Goal: Task Accomplishment & Management: Use online tool/utility

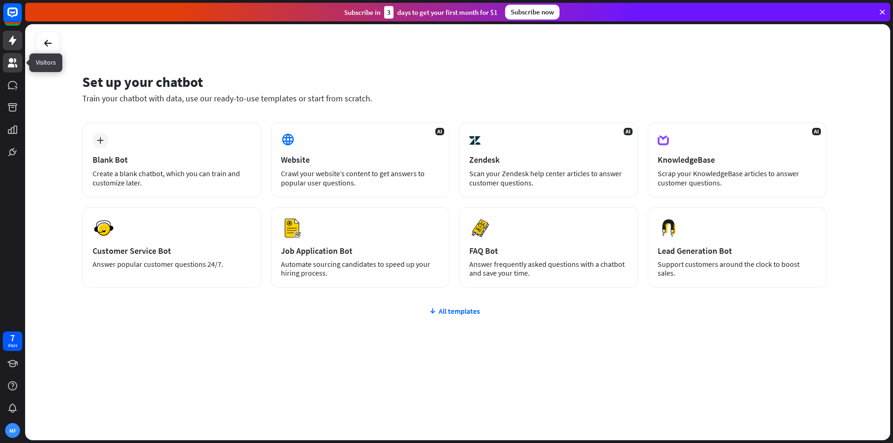
click at [12, 61] on icon at bounding box center [12, 62] width 9 height 9
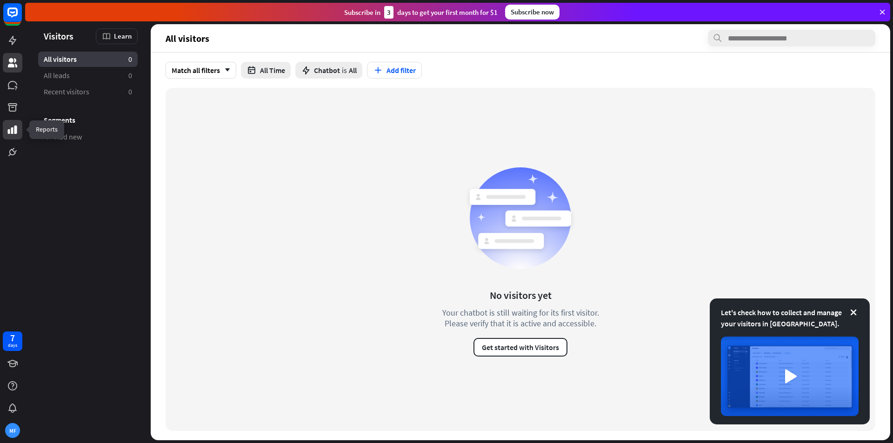
click at [12, 127] on icon at bounding box center [12, 129] width 11 height 11
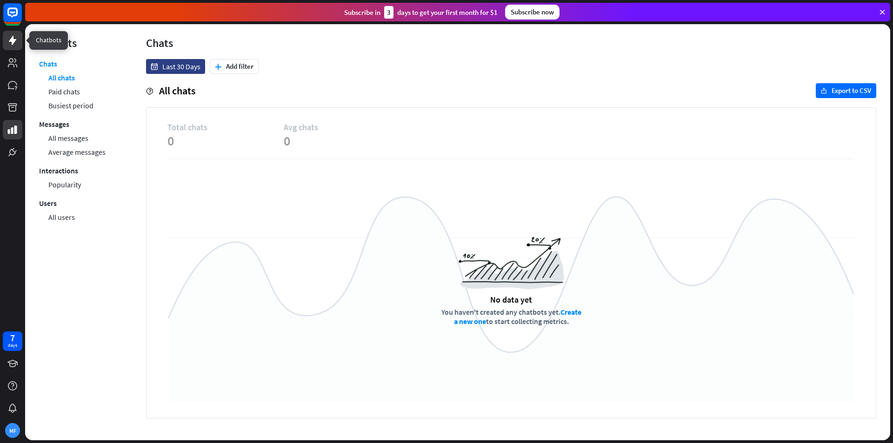
click at [13, 40] on icon at bounding box center [12, 40] width 7 height 9
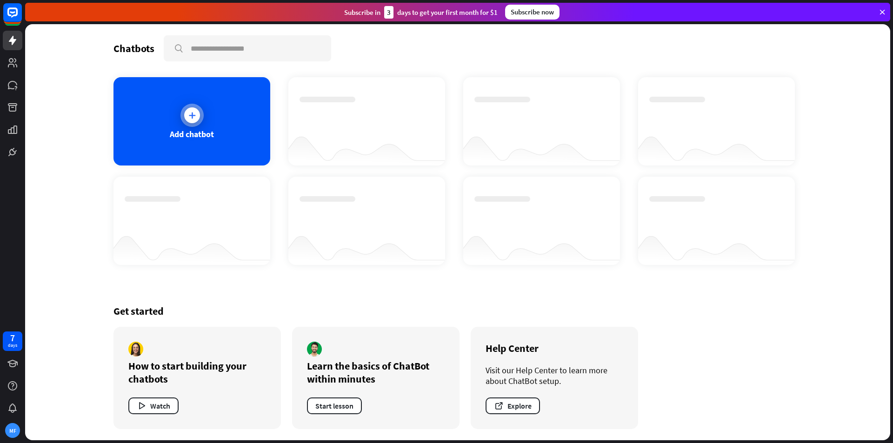
click at [134, 105] on div "Add chatbot" at bounding box center [192, 121] width 157 height 88
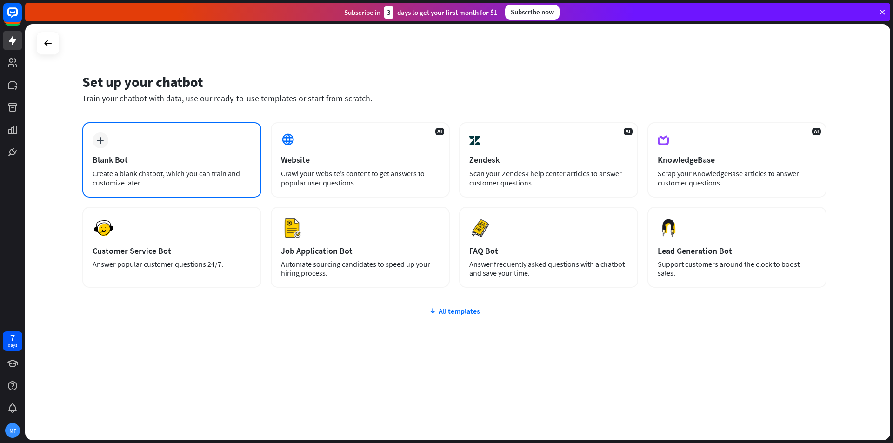
click at [164, 166] on div "plus Blank Bot Create a blank chatbot, which you can train and customize later." at bounding box center [171, 159] width 179 height 75
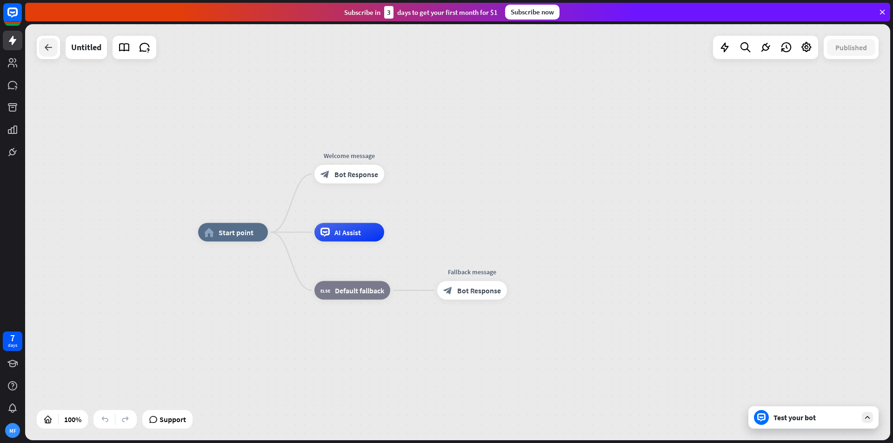
click at [51, 56] on div at bounding box center [48, 47] width 19 height 19
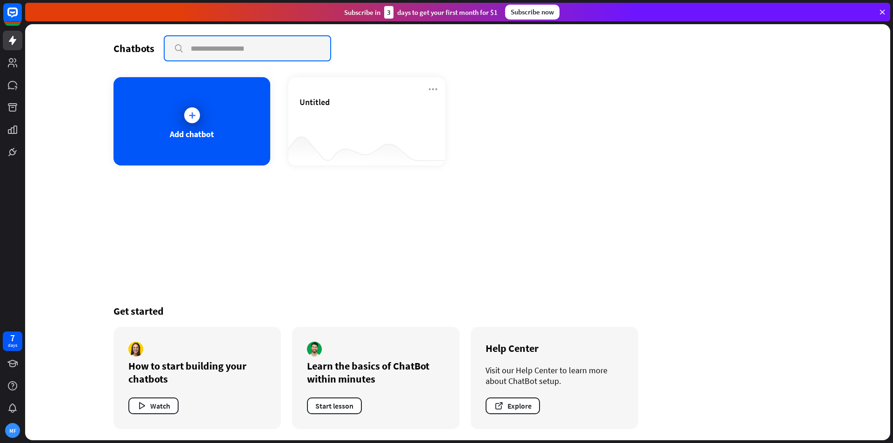
click at [214, 50] on input "text" at bounding box center [248, 48] width 166 height 24
type input "********"
click at [234, 42] on input "********" at bounding box center [248, 48] width 166 height 24
click at [318, 48] on icon "close" at bounding box center [317, 48] width 8 height 7
click at [318, 48] on input "text" at bounding box center [248, 48] width 166 height 24
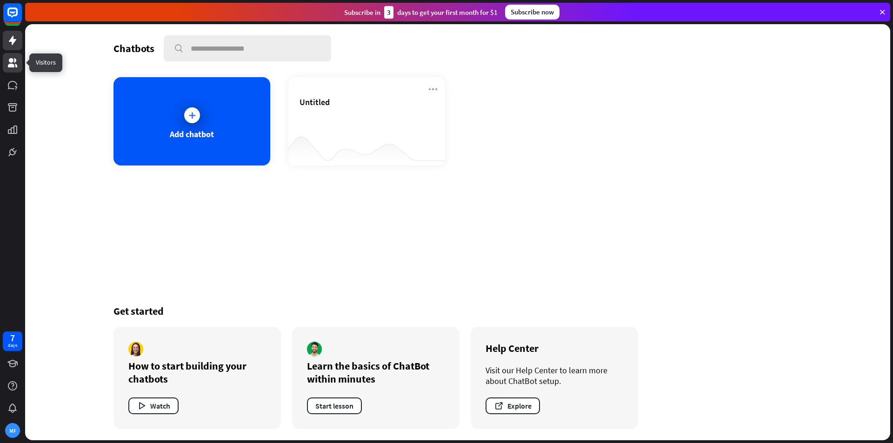
click at [17, 62] on icon at bounding box center [12, 62] width 11 height 11
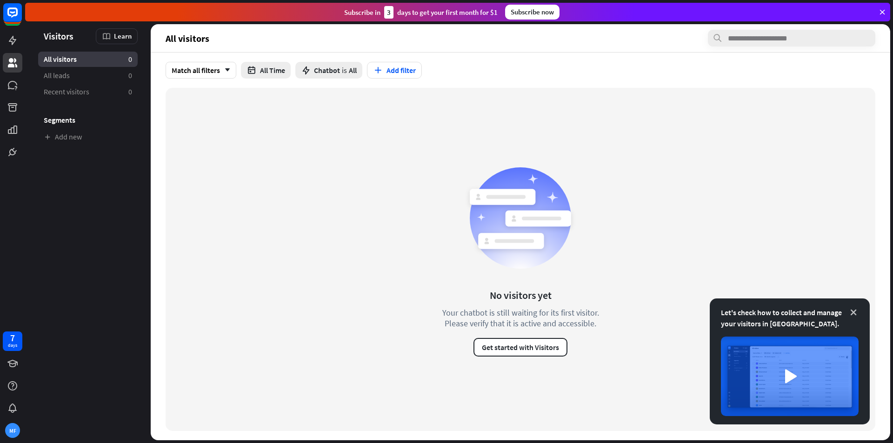
click at [855, 308] on icon at bounding box center [853, 312] width 9 height 9
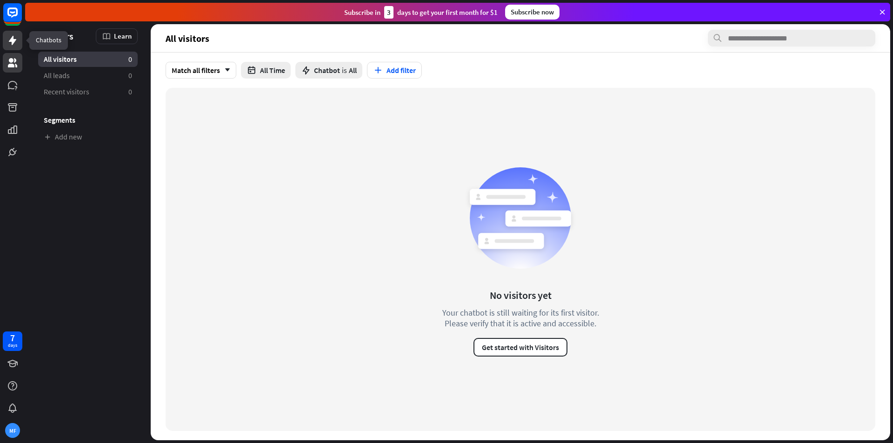
click at [11, 43] on icon at bounding box center [12, 40] width 11 height 11
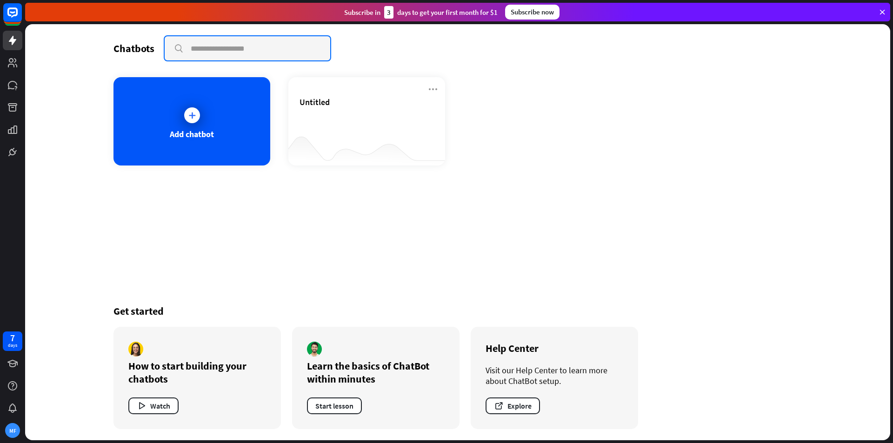
click at [194, 46] on input "text" at bounding box center [248, 48] width 166 height 24
type input "**"
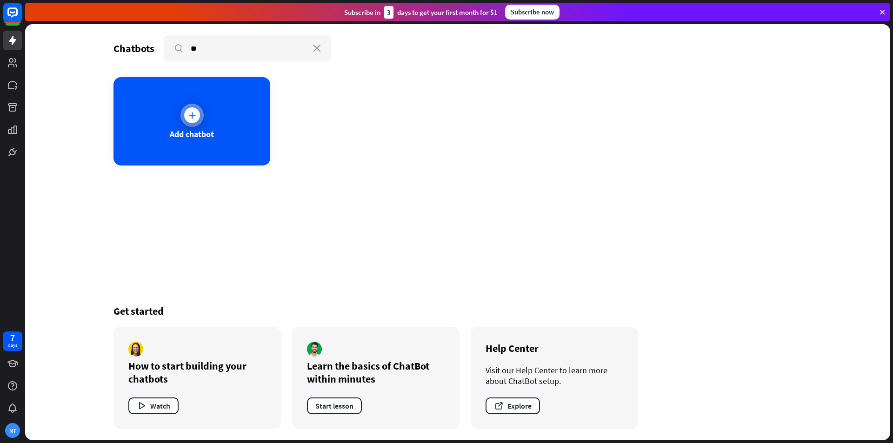
click at [211, 137] on div "Add chatbot" at bounding box center [192, 134] width 44 height 11
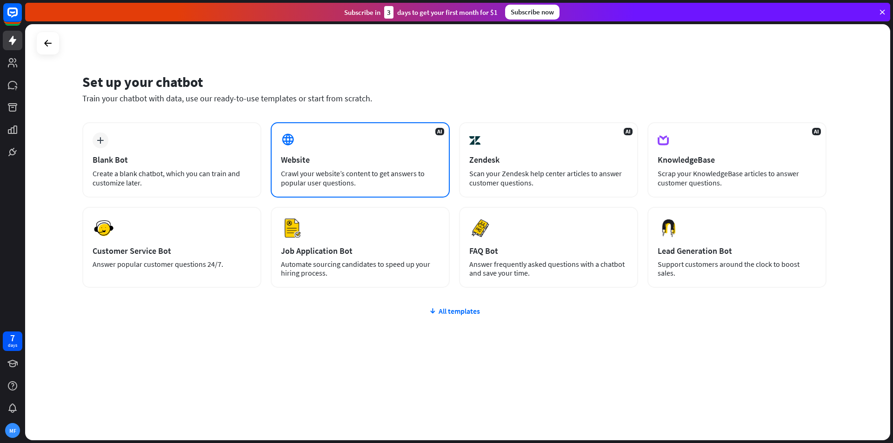
click at [294, 170] on div "Crawl your website’s content to get answers to popular user questions." at bounding box center [360, 178] width 159 height 19
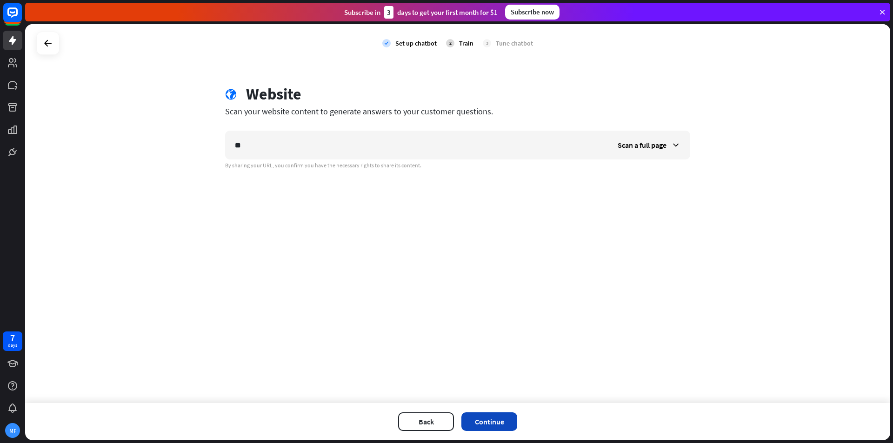
type input "**"
click at [506, 420] on button "Continue" at bounding box center [490, 422] width 56 height 19
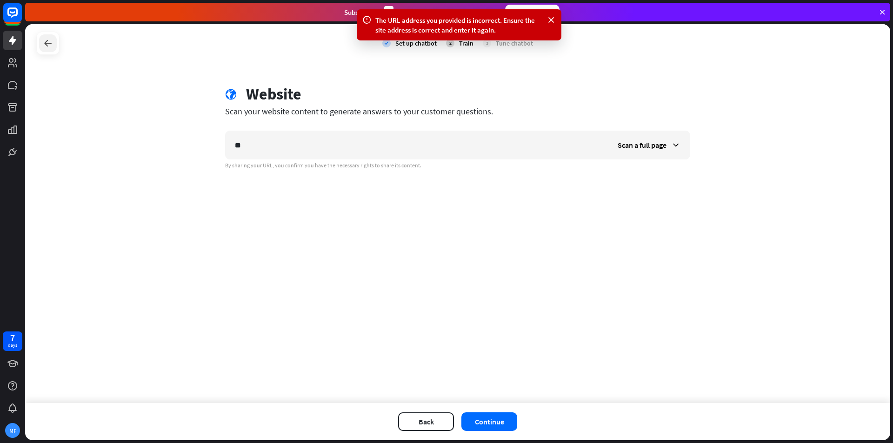
click at [46, 41] on icon at bounding box center [47, 43] width 11 height 11
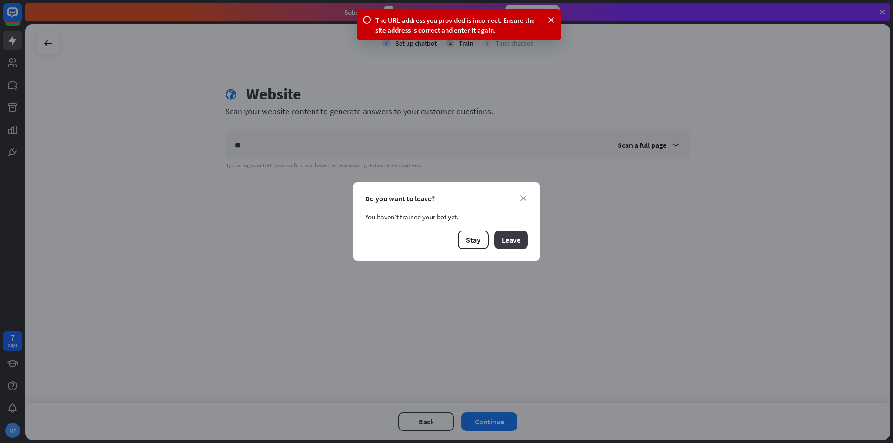
click at [522, 246] on button "Leave" at bounding box center [511, 240] width 33 height 19
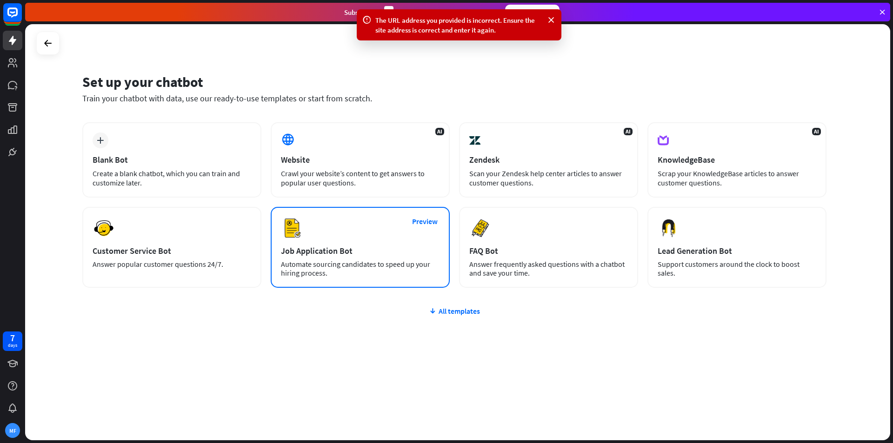
click at [329, 231] on div "Preview Job Application Bot Automate sourcing candidates to speed up your hirin…" at bounding box center [360, 247] width 179 height 81
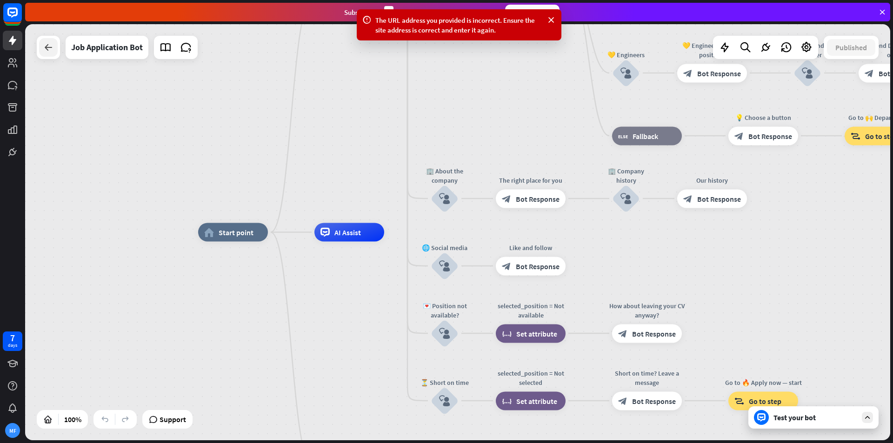
click at [41, 48] on div at bounding box center [48, 47] width 19 height 19
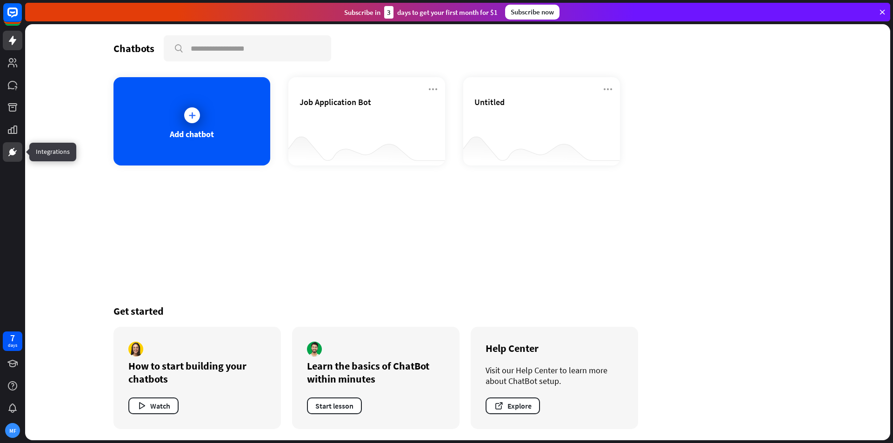
click at [12, 148] on icon at bounding box center [12, 152] width 11 height 11
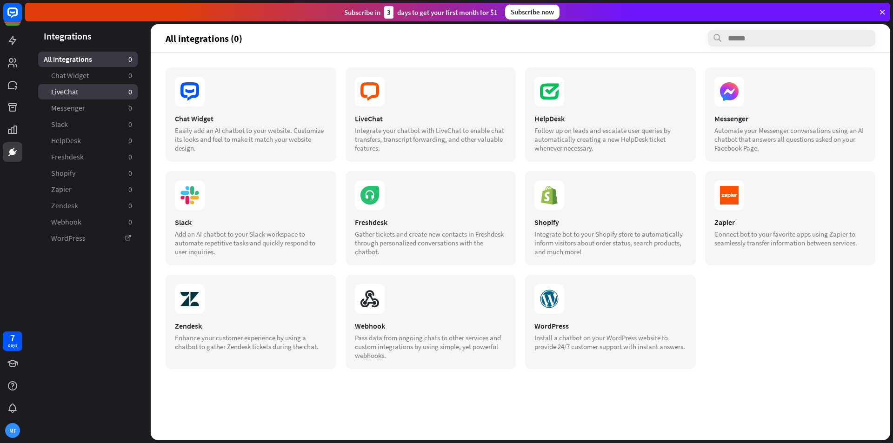
click at [74, 88] on span "LiveChat" at bounding box center [64, 92] width 27 height 10
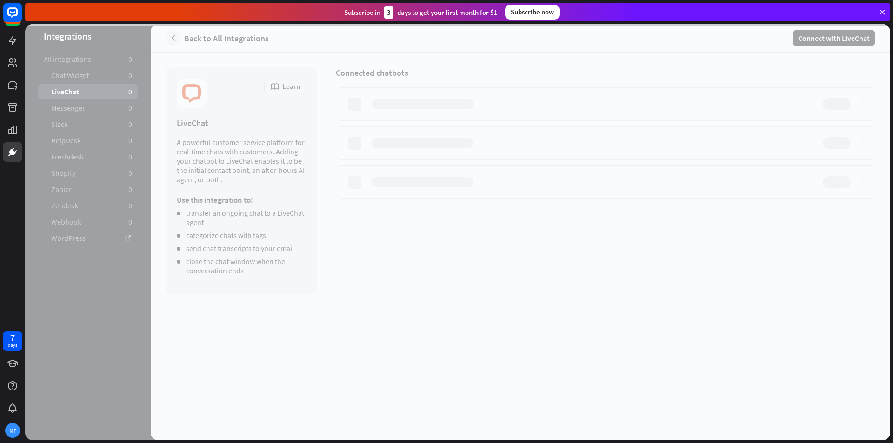
click at [74, 77] on div at bounding box center [457, 232] width 865 height 416
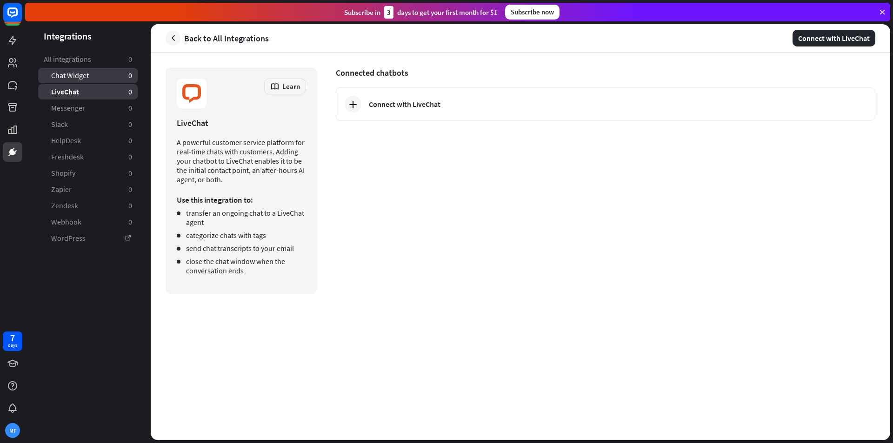
click at [75, 75] on span "Chat Widget" at bounding box center [70, 76] width 38 height 10
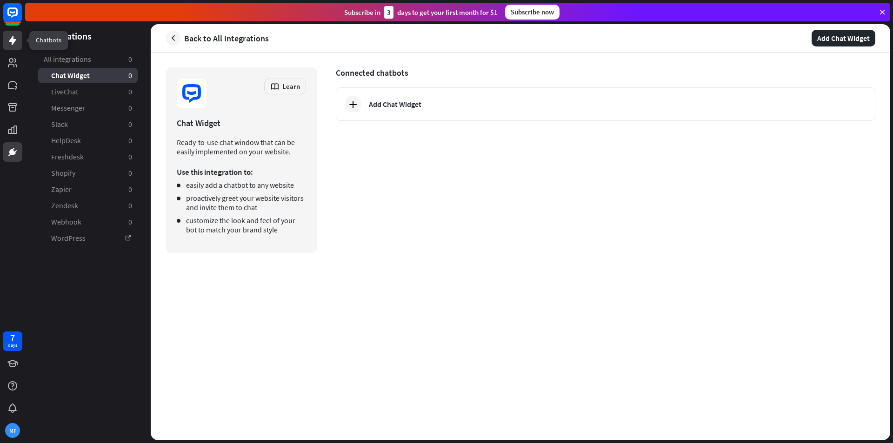
click at [11, 46] on icon at bounding box center [12, 40] width 11 height 11
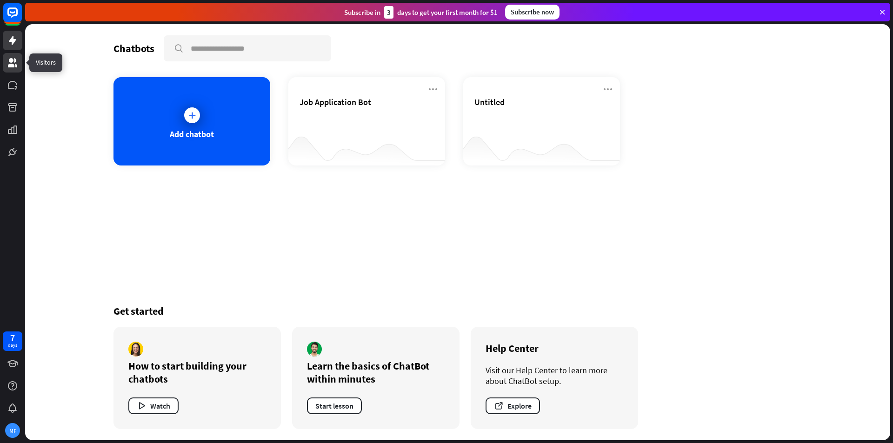
click at [13, 60] on icon at bounding box center [12, 62] width 11 height 11
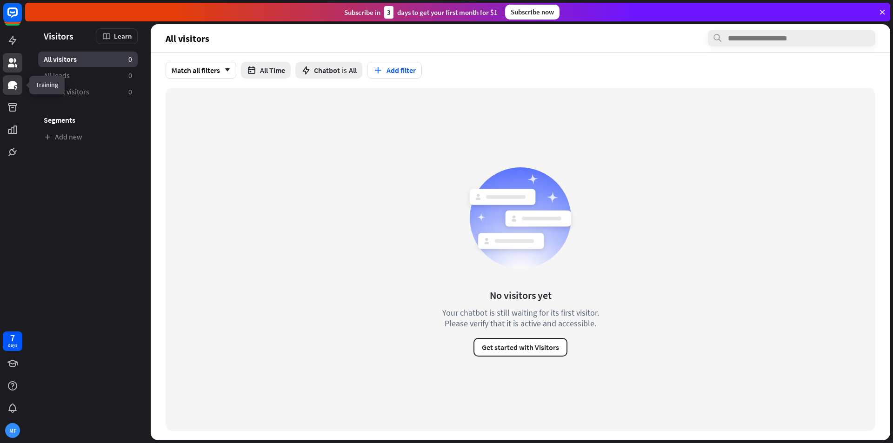
click at [15, 78] on link at bounding box center [13, 85] width 20 height 20
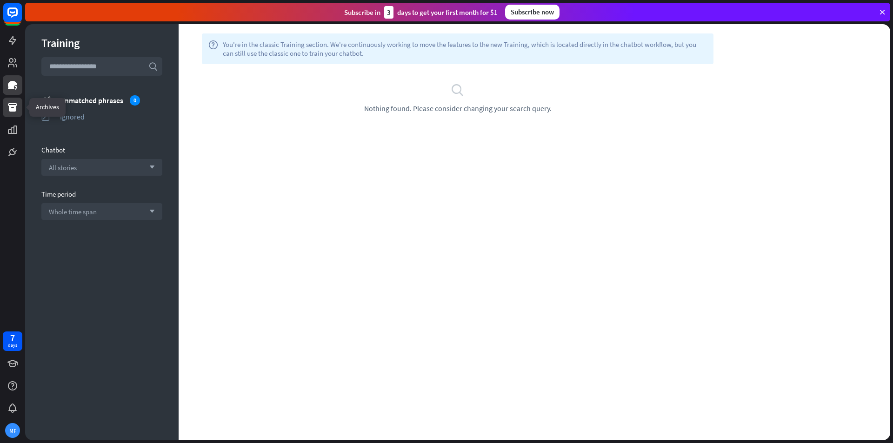
click at [13, 111] on icon at bounding box center [12, 107] width 9 height 8
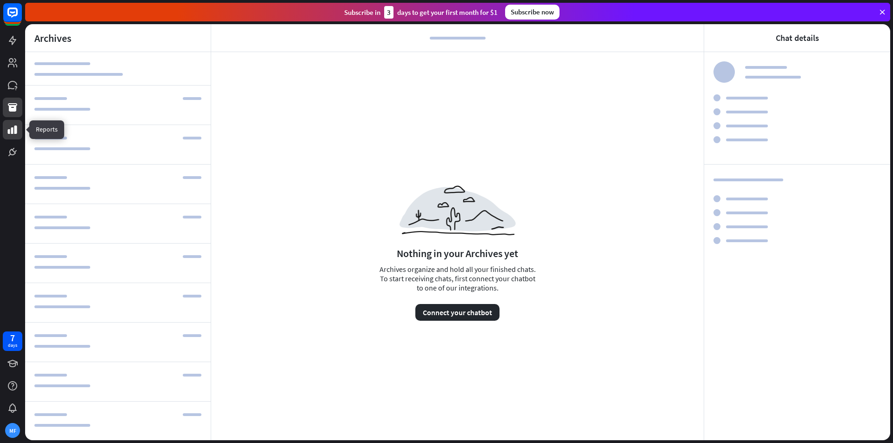
click at [14, 123] on link at bounding box center [13, 130] width 20 height 20
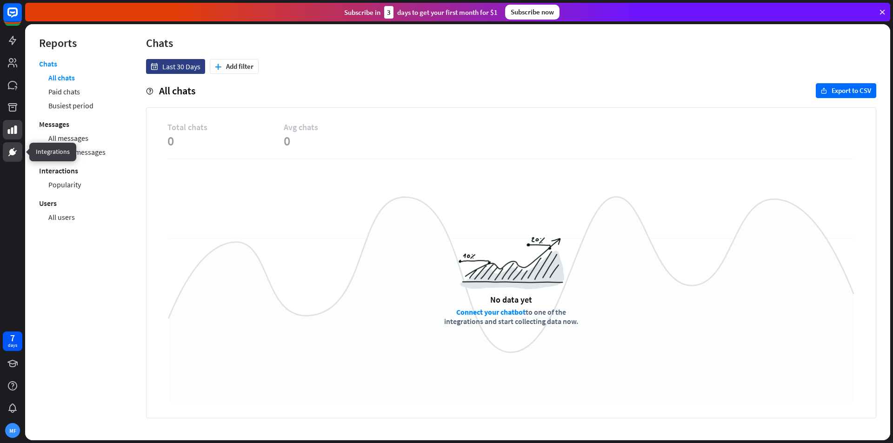
click at [14, 152] on icon at bounding box center [15, 151] width 2 height 2
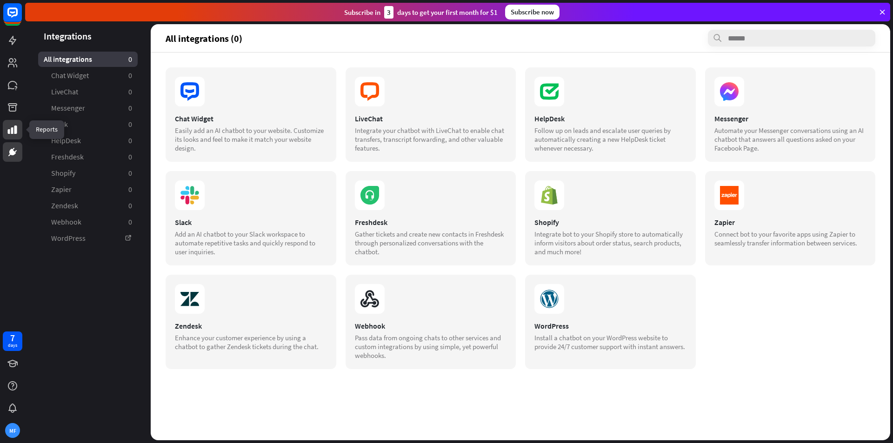
click at [5, 128] on link at bounding box center [13, 130] width 20 height 20
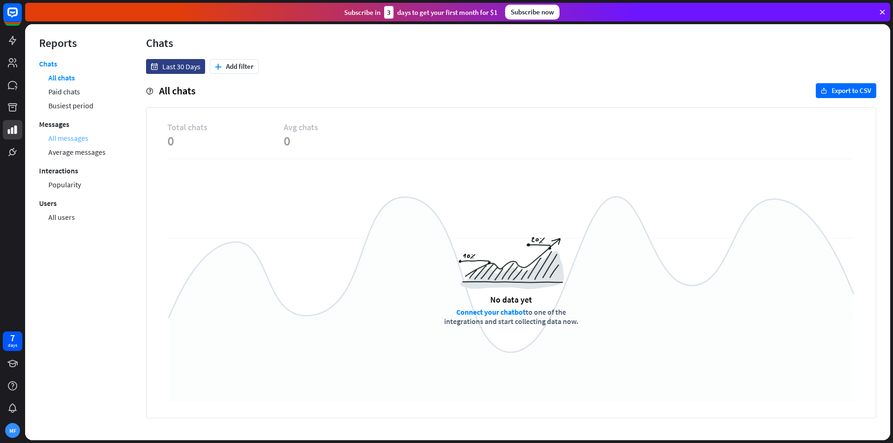
click at [71, 139] on link "All messages" at bounding box center [68, 138] width 40 height 14
click at [73, 151] on link "Average messages" at bounding box center [76, 152] width 57 height 14
click at [72, 135] on link "All messages" at bounding box center [68, 138] width 40 height 14
click at [69, 107] on link "Busiest period" at bounding box center [70, 106] width 45 height 14
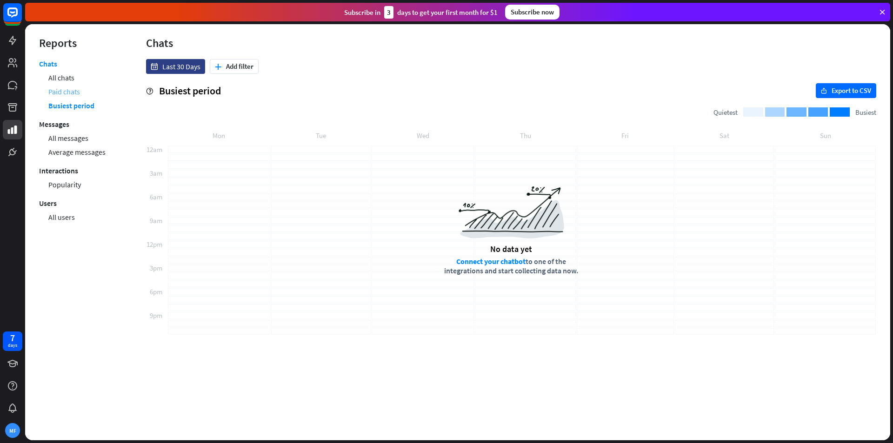
click at [62, 90] on link "Paid chats" at bounding box center [64, 92] width 32 height 14
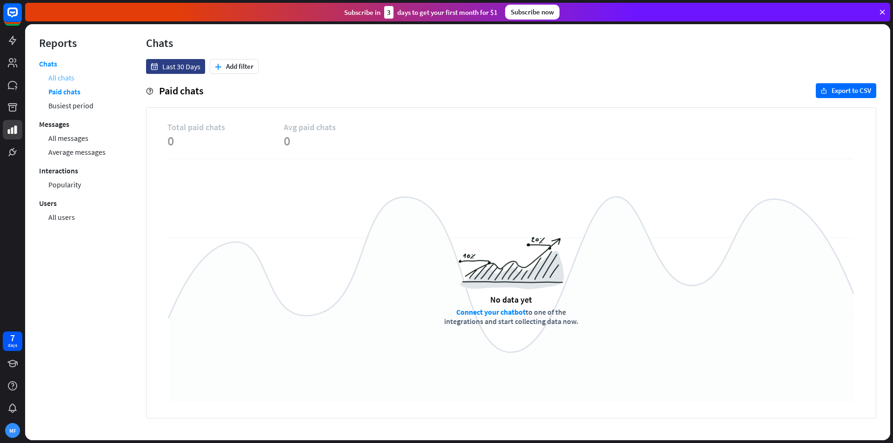
click at [55, 74] on link "All chats" at bounding box center [61, 78] width 26 height 14
click at [66, 218] on link "All users" at bounding box center [61, 217] width 27 height 14
click at [57, 185] on link "Popularity" at bounding box center [64, 185] width 33 height 14
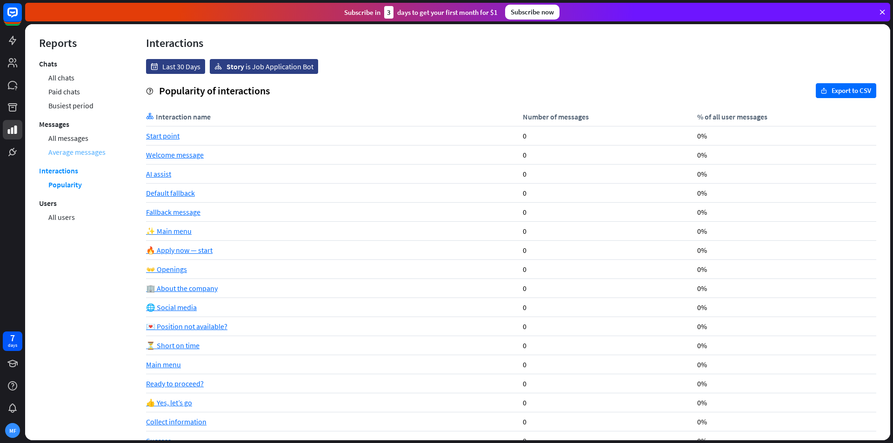
click at [61, 150] on link "Average messages" at bounding box center [76, 152] width 57 height 14
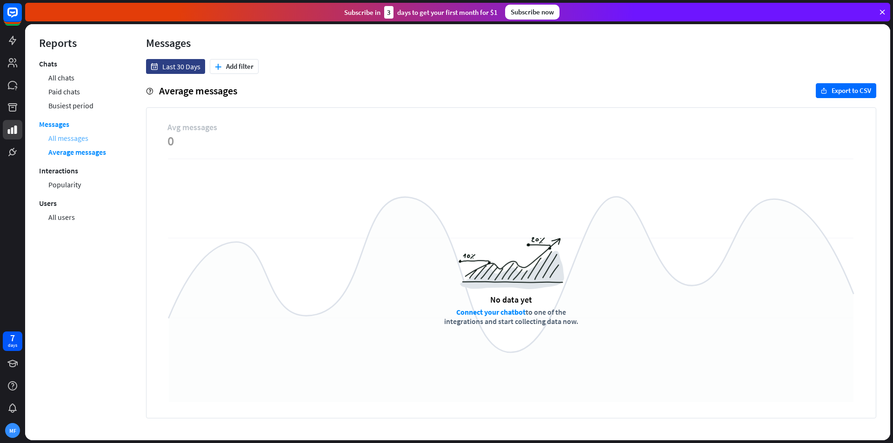
click at [63, 136] on link "All messages" at bounding box center [68, 138] width 40 height 14
click at [6, 35] on link at bounding box center [13, 41] width 20 height 20
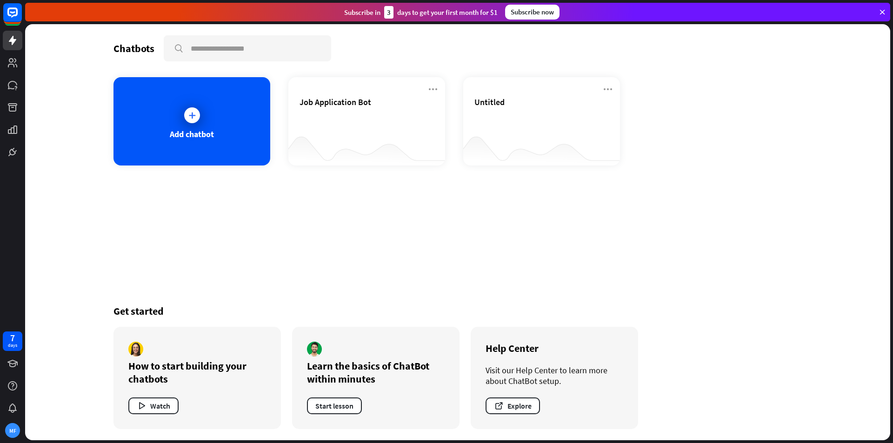
click at [15, 74] on div at bounding box center [12, 81] width 25 height 162
click at [13, 62] on icon at bounding box center [12, 62] width 9 height 9
